Goal: Check status: Check status

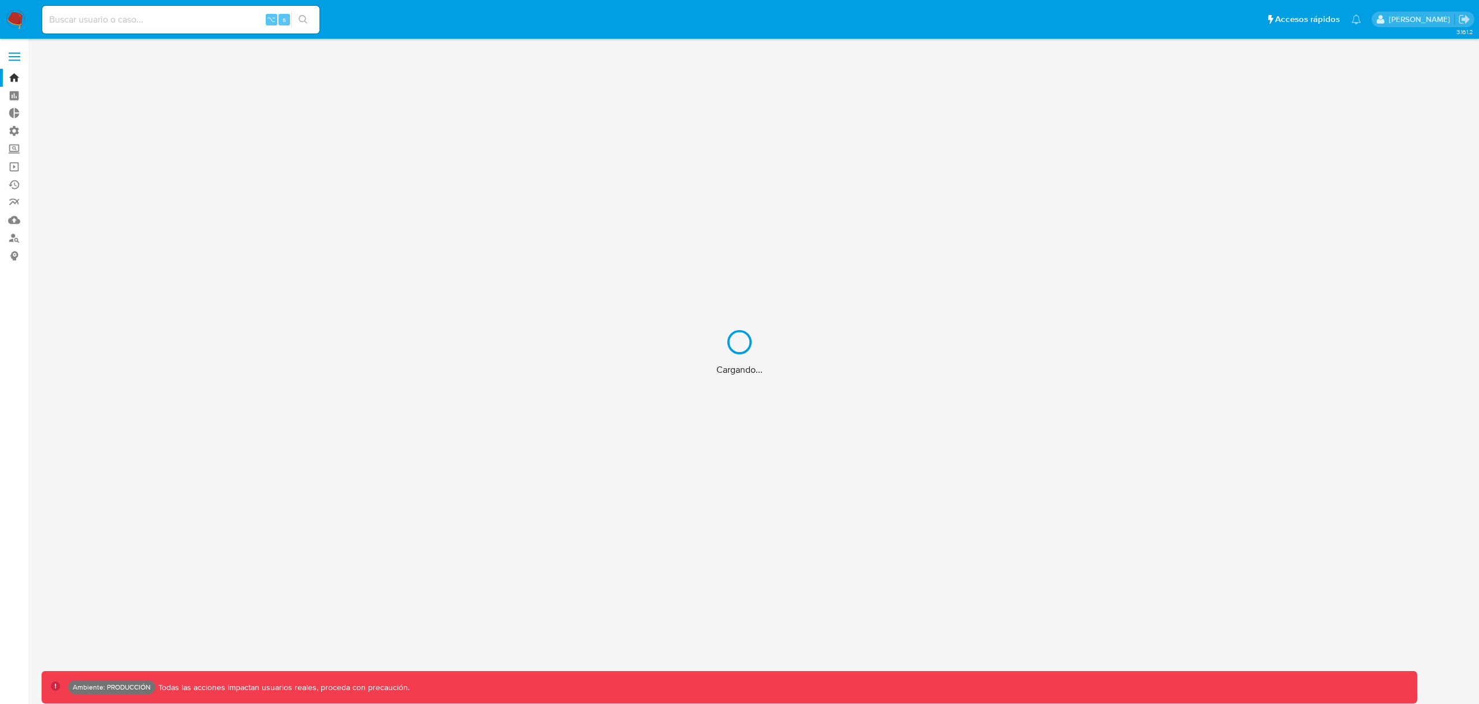
click at [223, 15] on div "Cargando..." at bounding box center [739, 352] width 1479 height 704
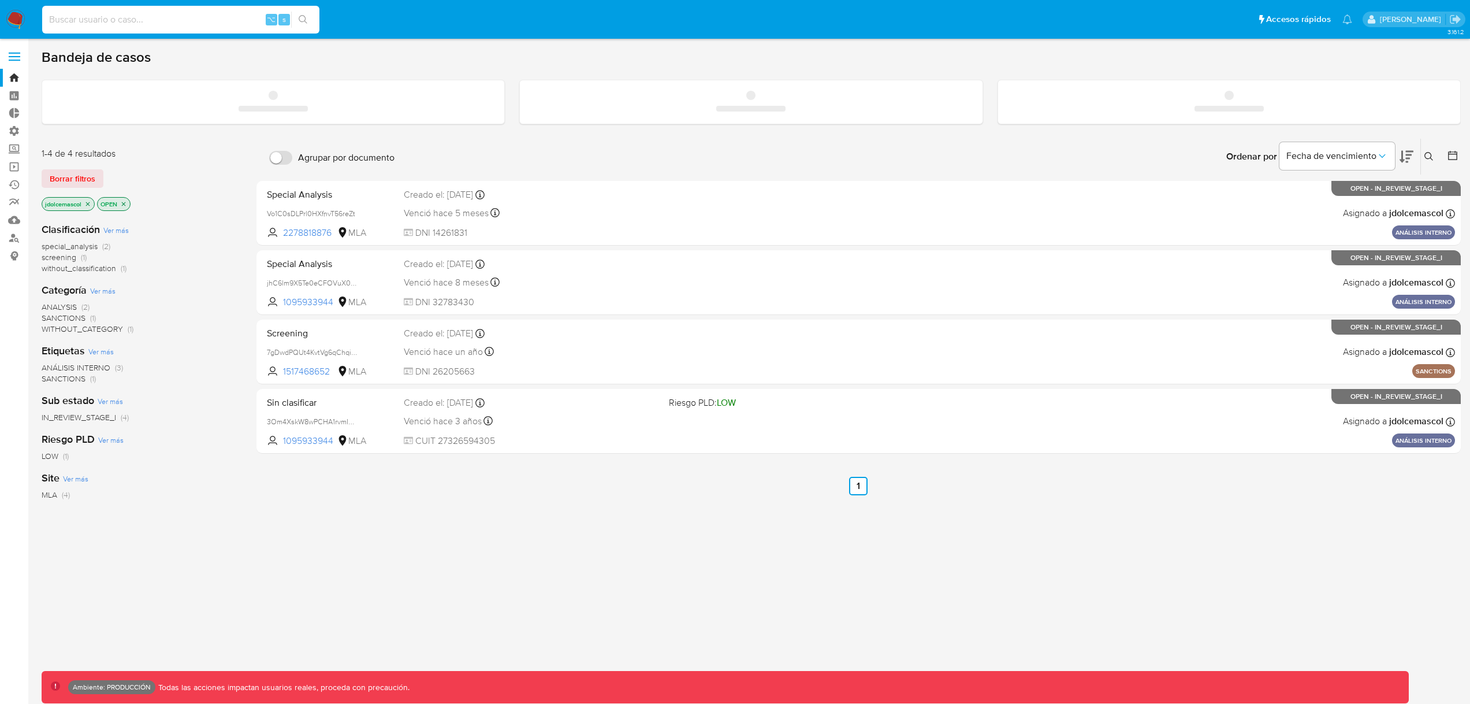
click at [188, 18] on input at bounding box center [180, 19] width 277 height 15
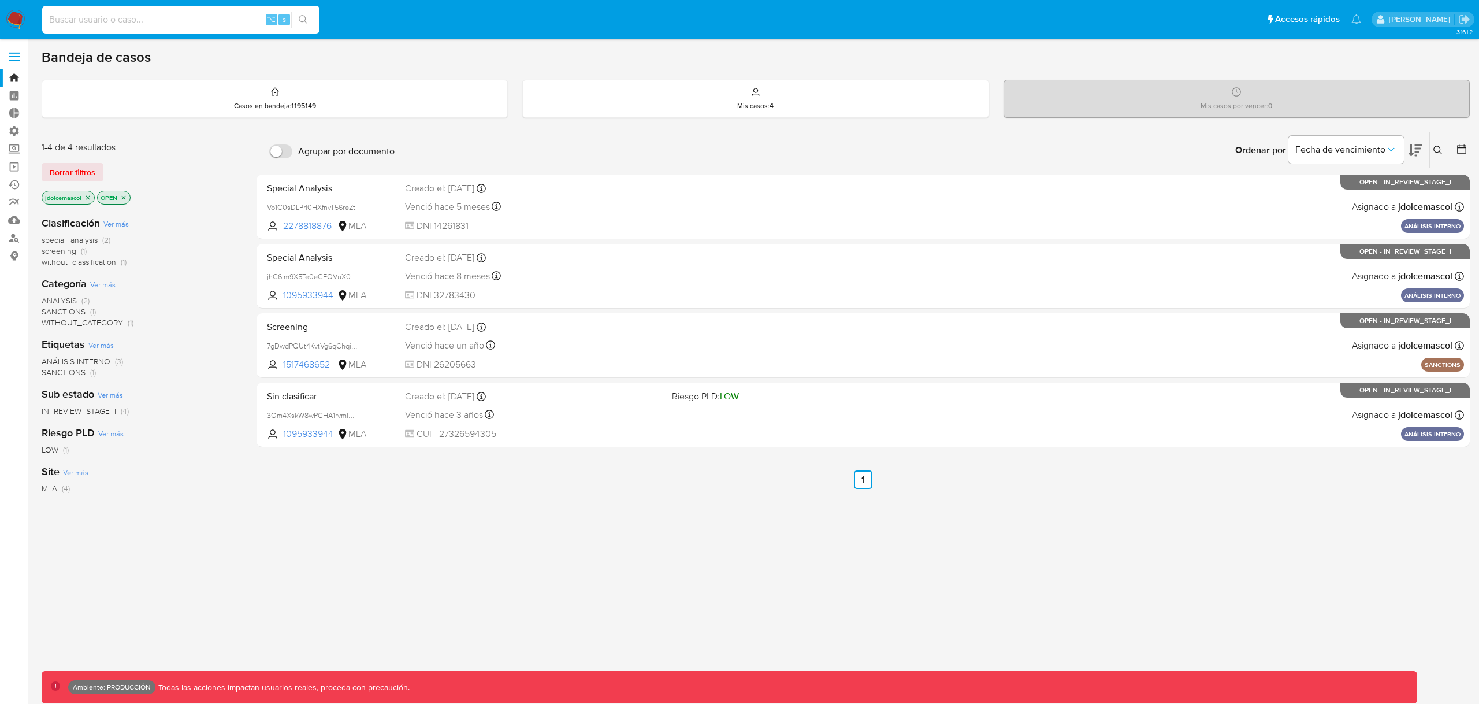
paste input "2710232038"
type input "2710232038"
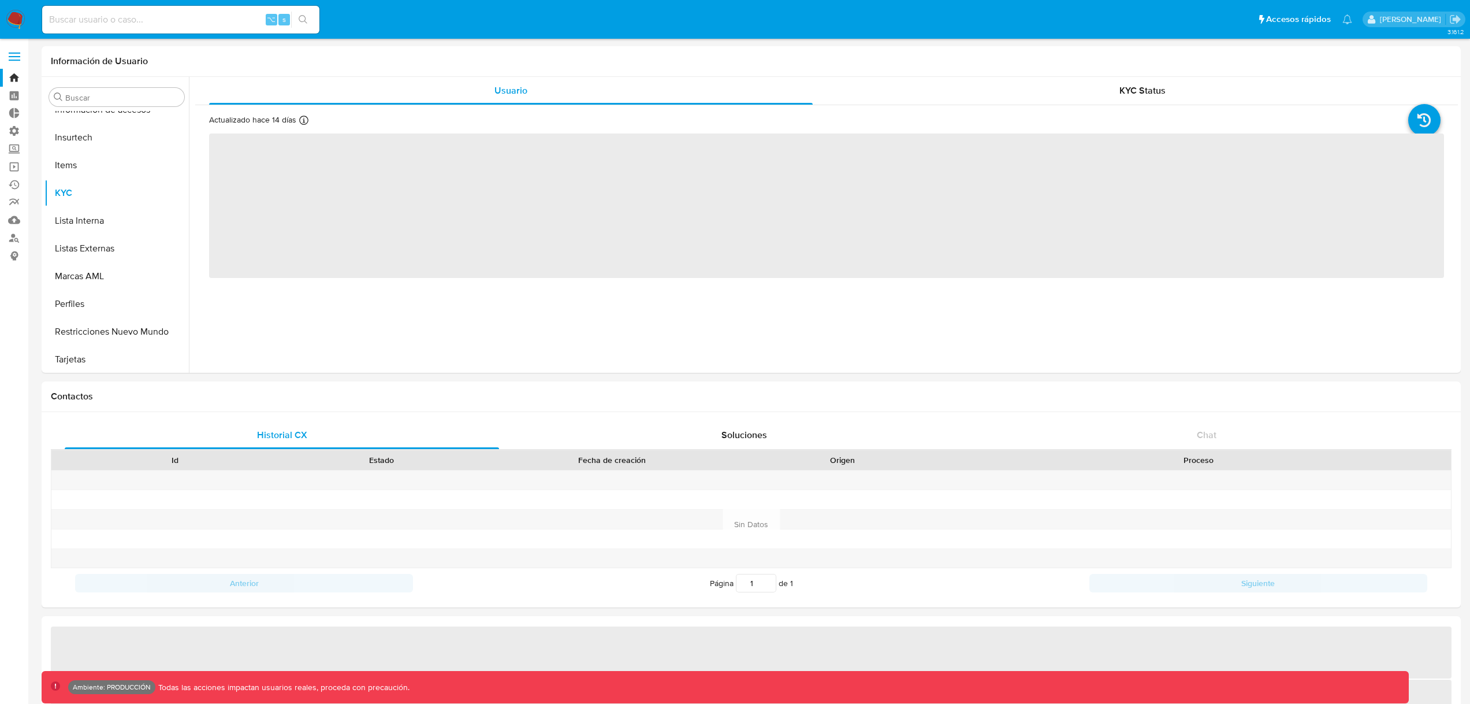
scroll to position [544, 0]
select select "10"
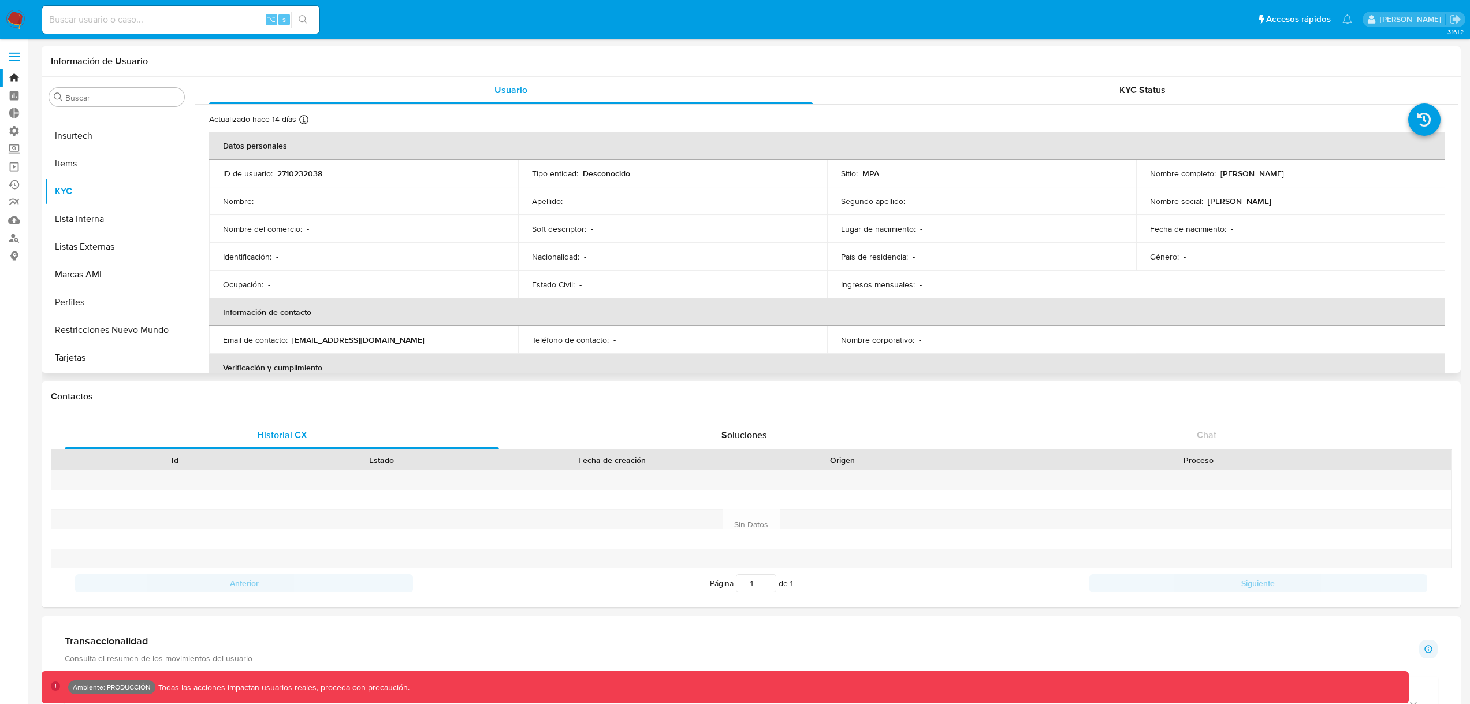
scroll to position [0, 0]
click at [141, 218] on button "Lista Interna" at bounding box center [111, 219] width 135 height 28
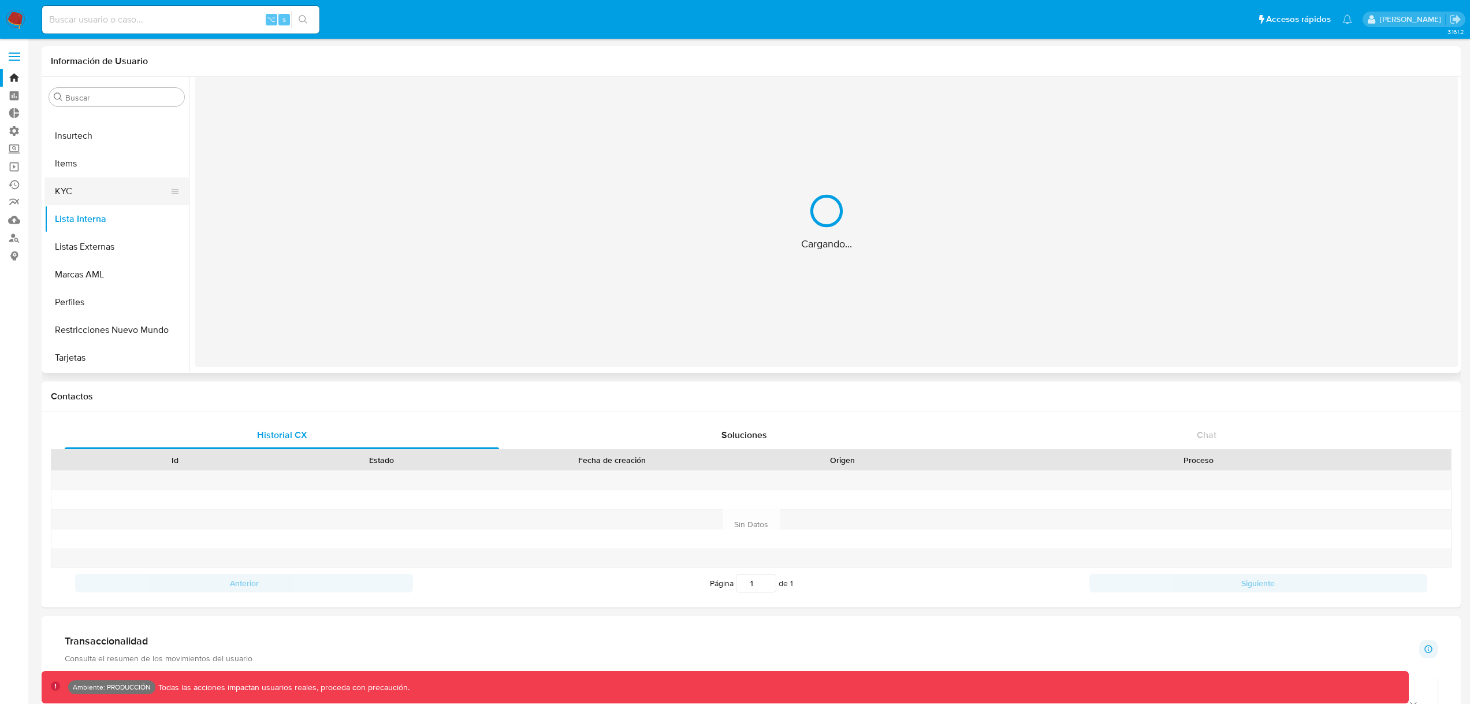
click at [125, 190] on button "KYC" at bounding box center [111, 191] width 135 height 28
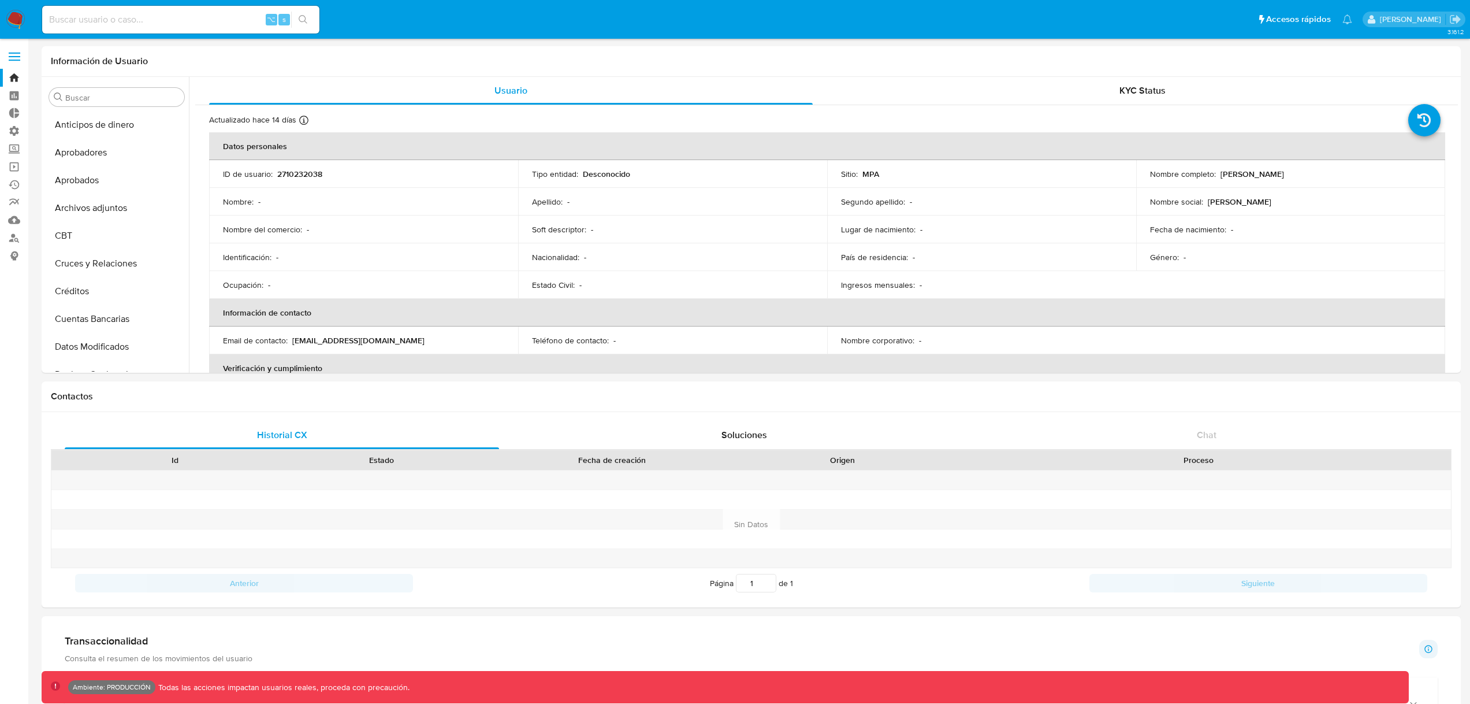
drag, startPoint x: 93, startPoint y: 29, endPoint x: 94, endPoint y: 21, distance: 8.1
click at [93, 29] on div "⌥ s" at bounding box center [180, 20] width 277 height 28
click at [93, 18] on input at bounding box center [180, 19] width 277 height 15
drag, startPoint x: 28, startPoint y: 19, endPoint x: 19, endPoint y: 21, distance: 8.8
click at [24, 20] on nav "⌥ s Accesos rápidos Presiona las siguientes teclas para acceder a algunas de la…" at bounding box center [735, 19] width 1470 height 39
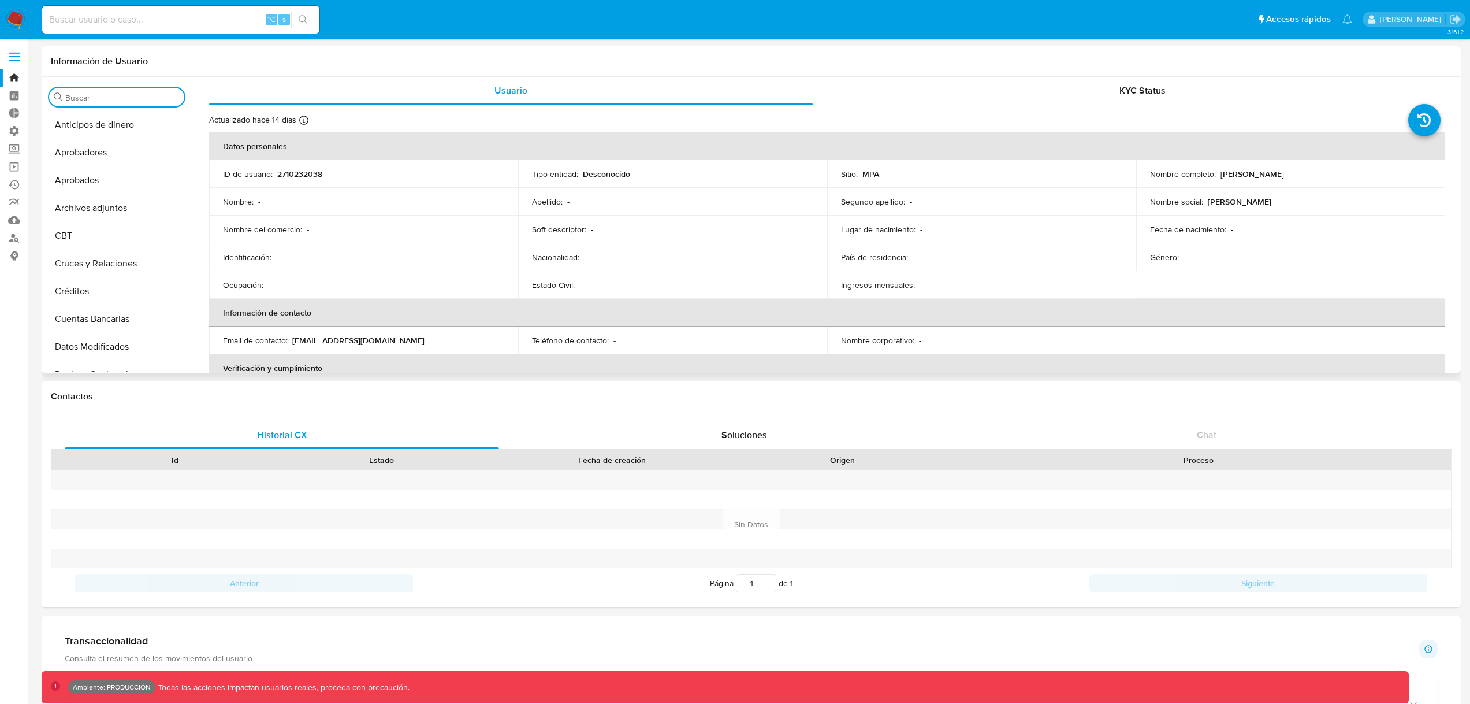
click at [102, 98] on input "Buscar" at bounding box center [122, 97] width 114 height 10
type input "cas"
click at [115, 132] on button "Historial Casos" at bounding box center [111, 125] width 135 height 28
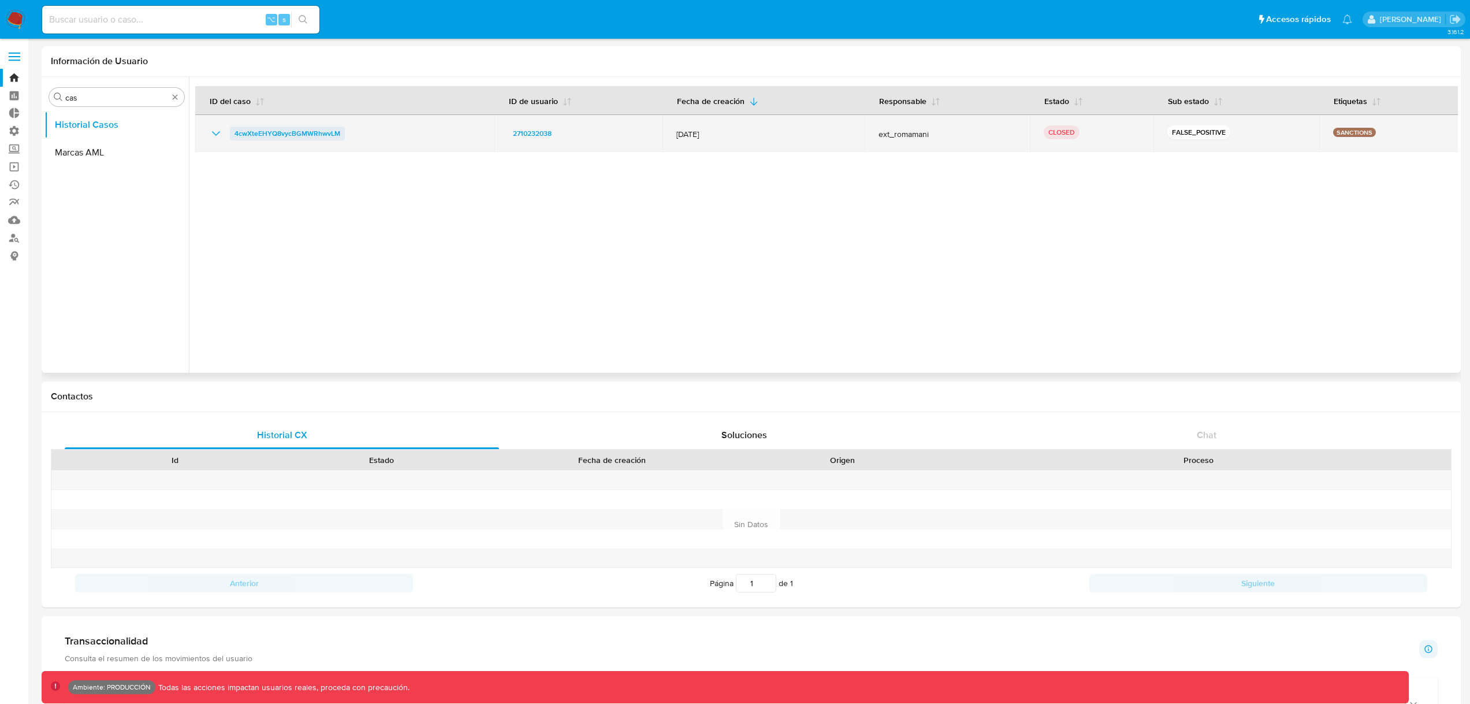
click at [310, 133] on span "4cwXteEHYQ8vycBGMWRhwvLM" at bounding box center [288, 134] width 106 height 14
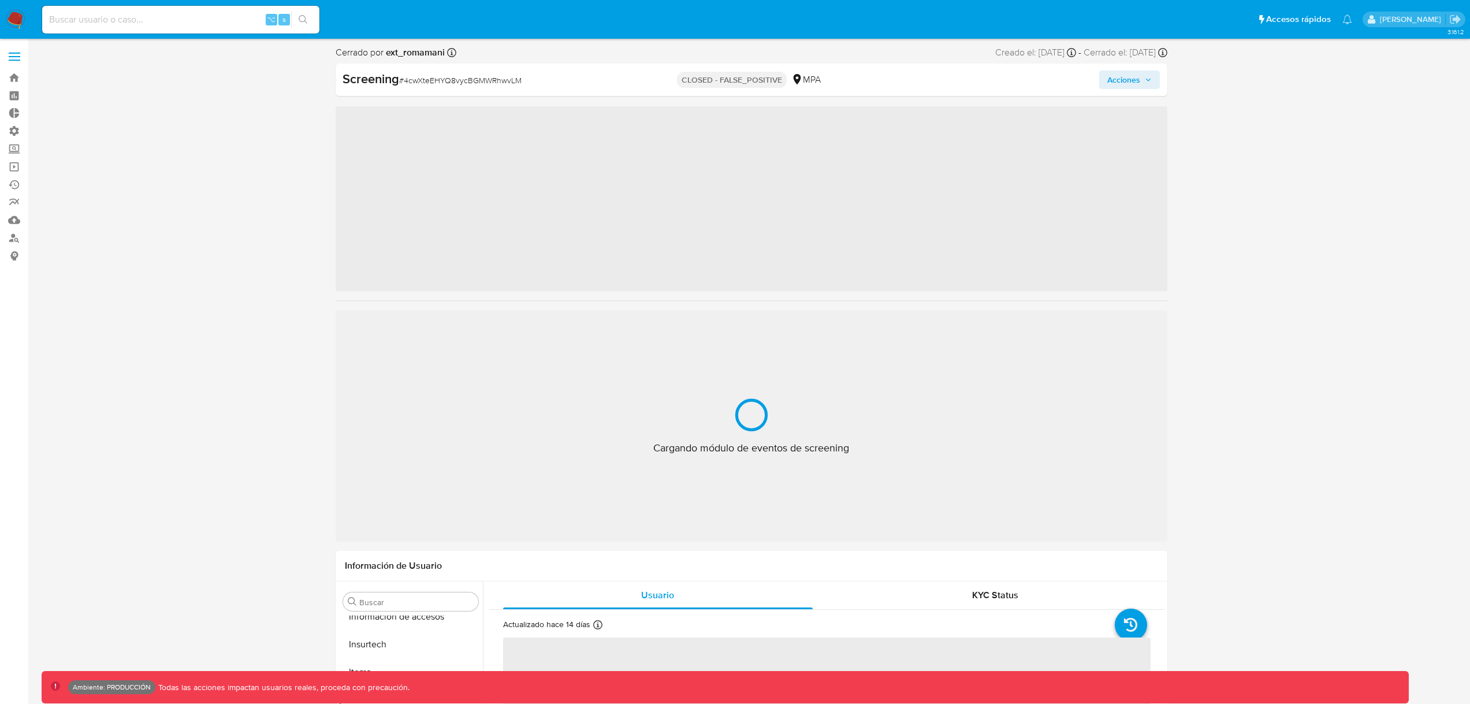
scroll to position [544, 0]
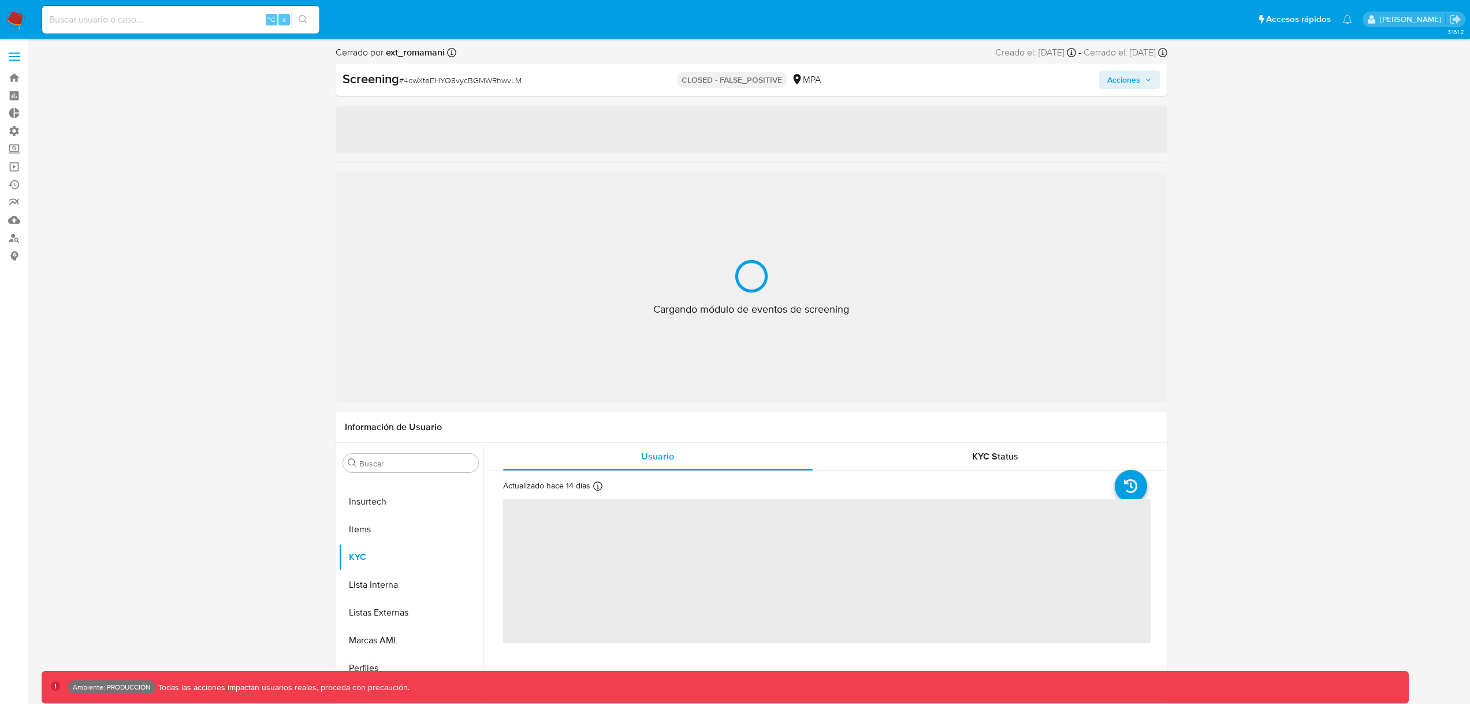
select select "10"
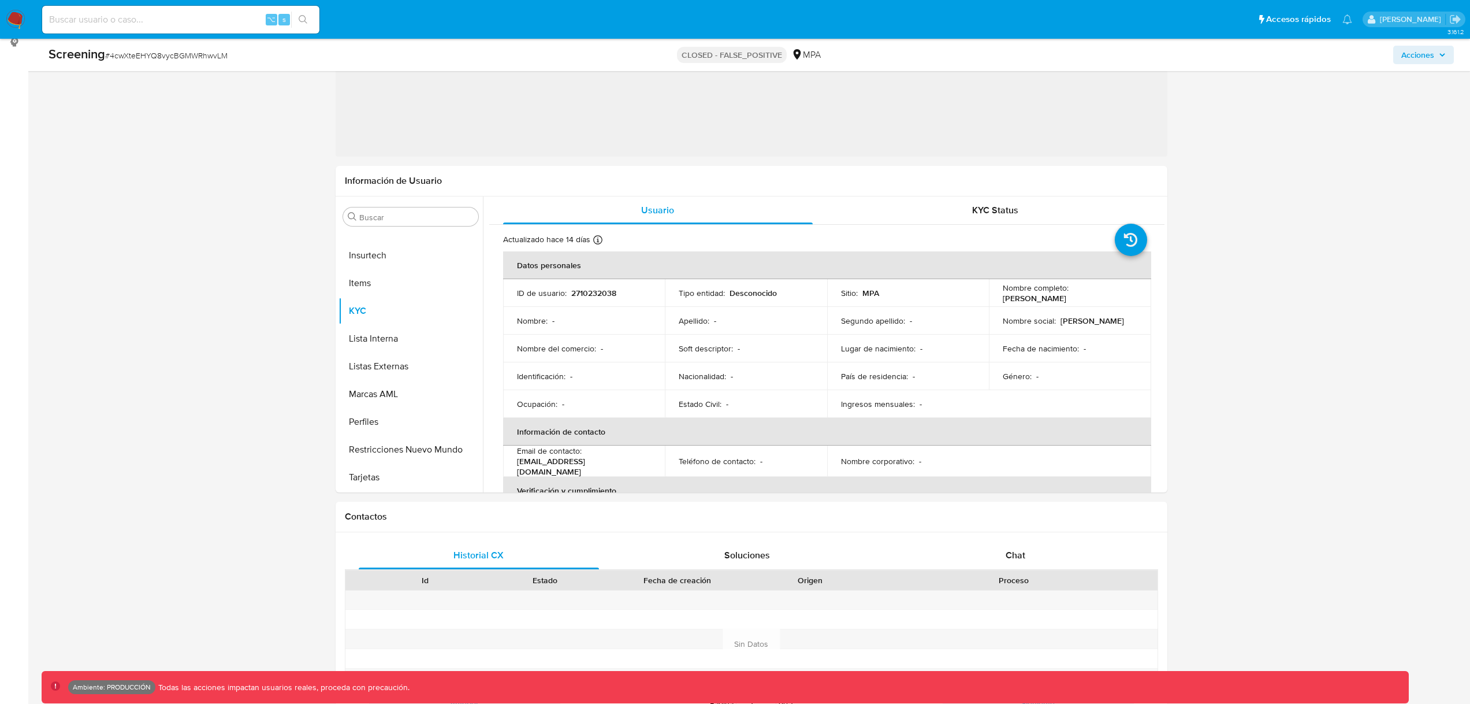
scroll to position [306, 0]
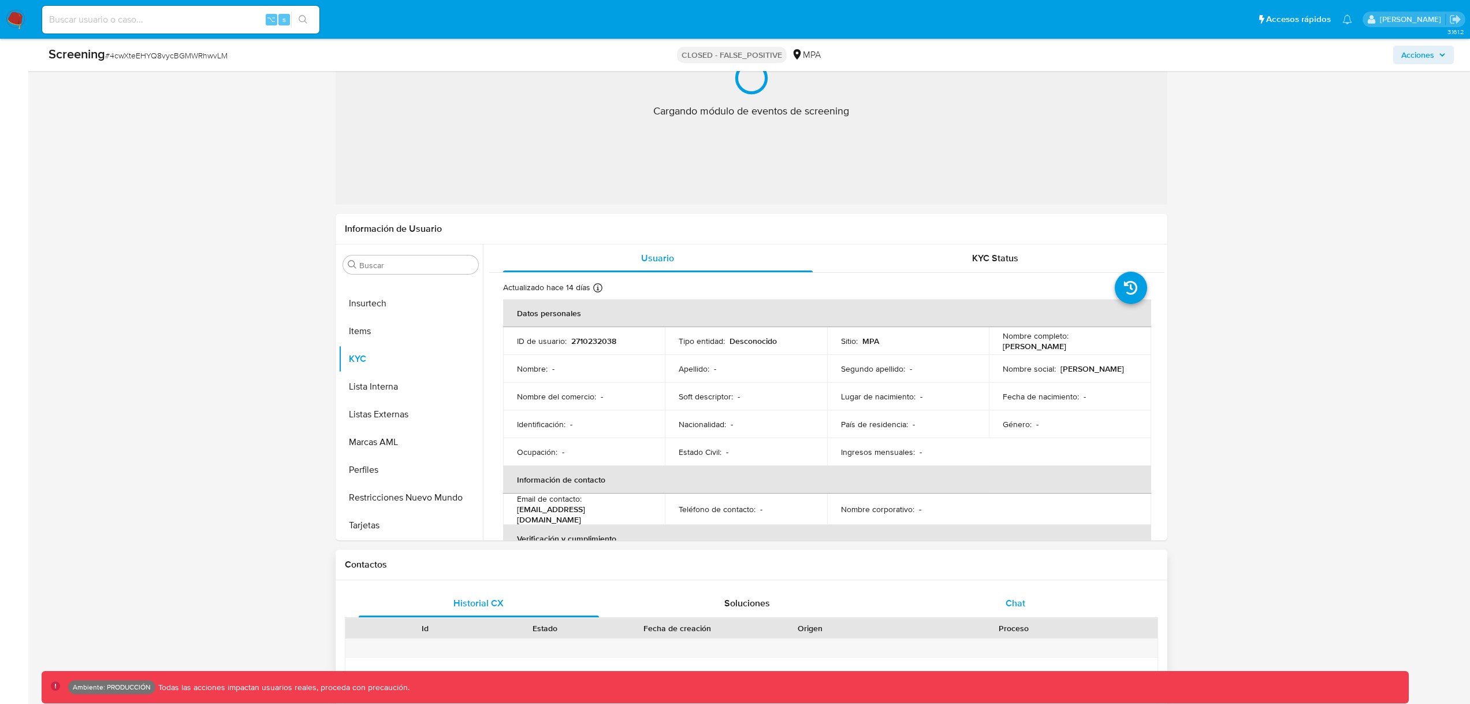
click at [1024, 612] on div "Chat" at bounding box center [1015, 603] width 241 height 28
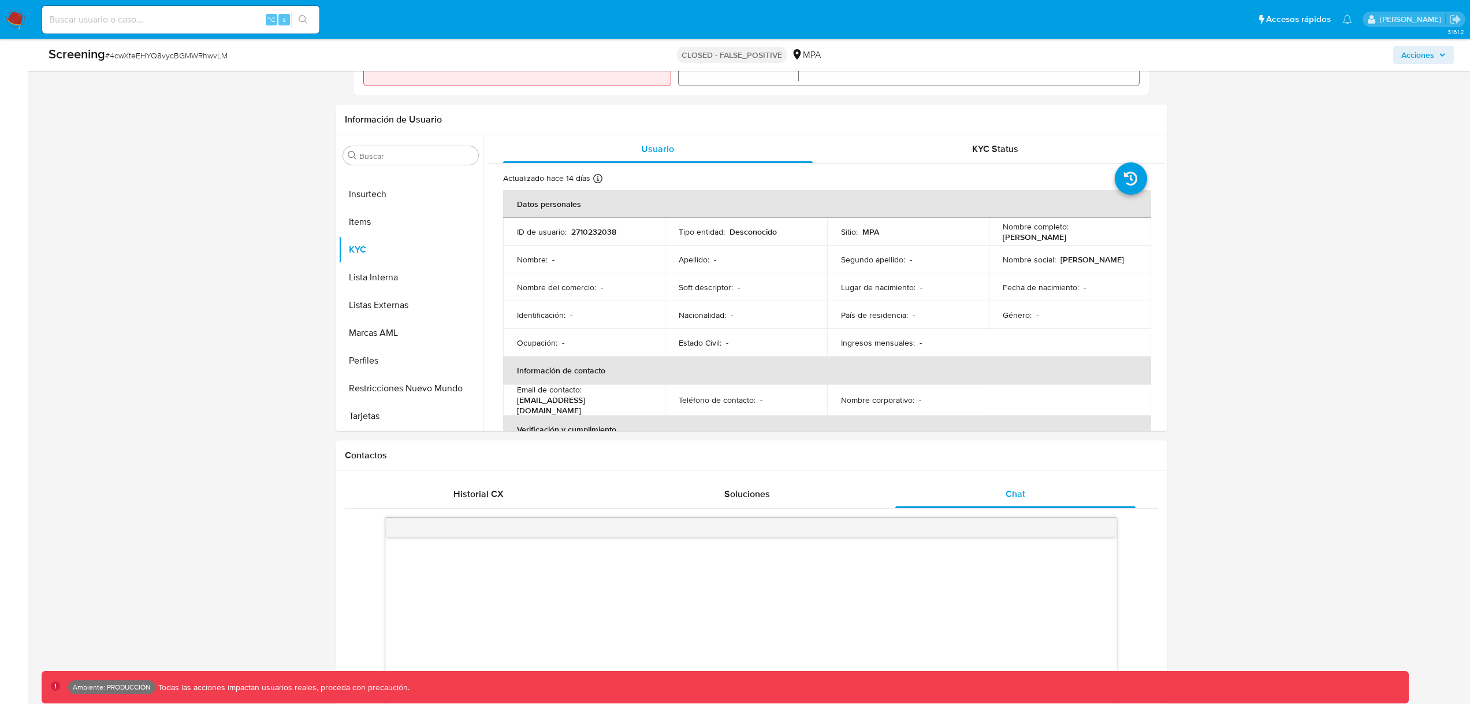
scroll to position [1103, 0]
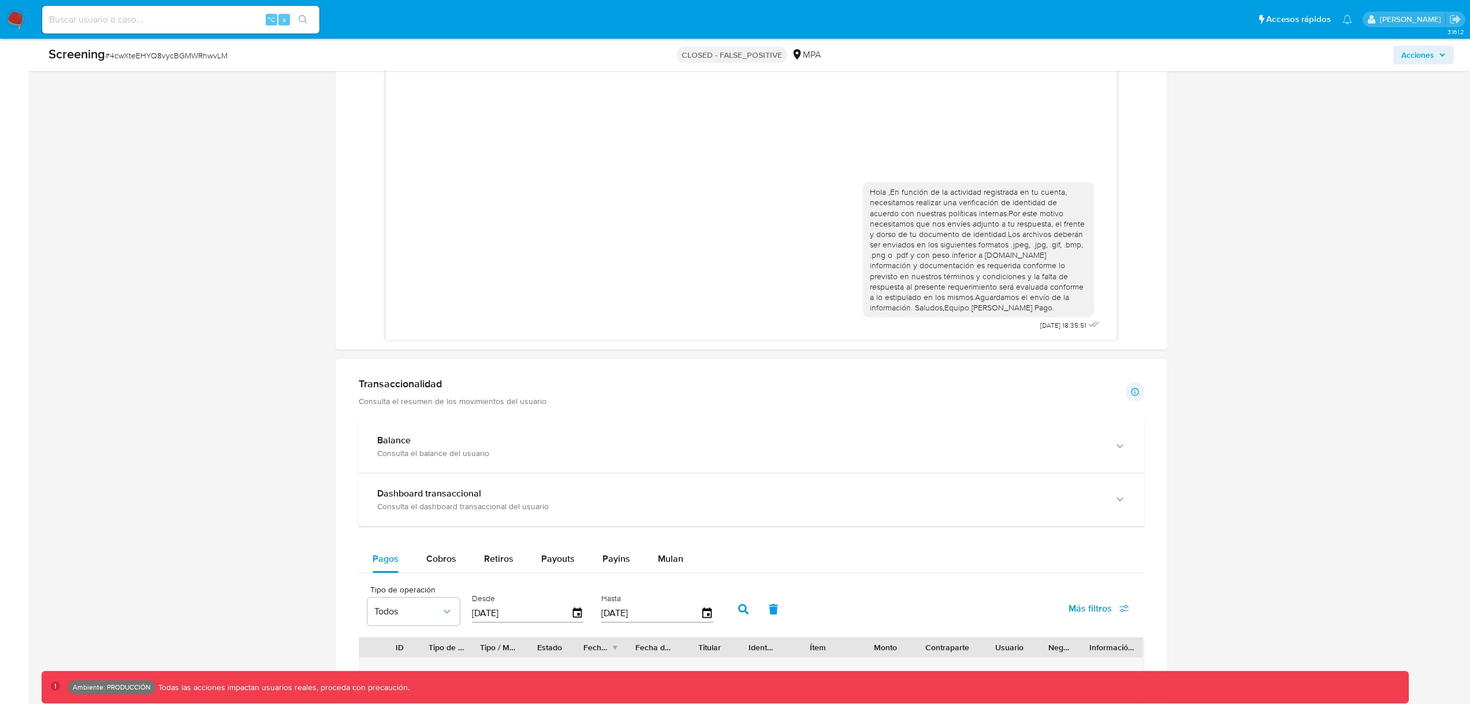
drag, startPoint x: 302, startPoint y: 334, endPoint x: 493, endPoint y: 608, distance: 334.5
